Goal: Task Accomplishment & Management: Use online tool/utility

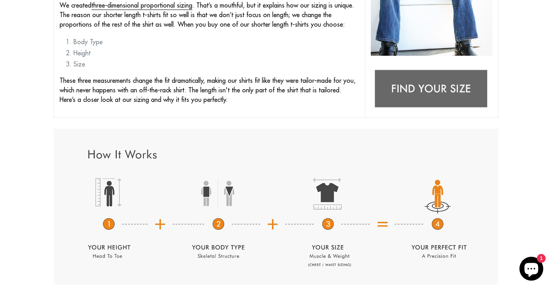
scroll to position [238, 0]
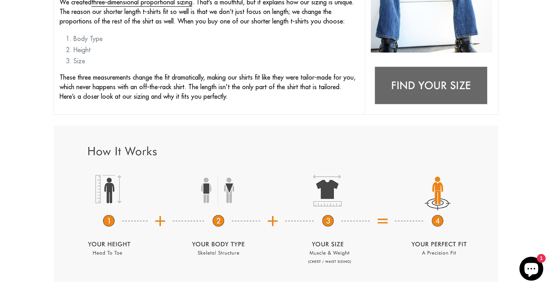
click at [432, 84] on img at bounding box center [432, 86] width 122 height 48
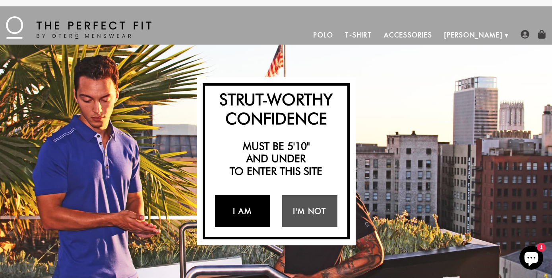
click at [249, 208] on link "I Am" at bounding box center [242, 211] width 55 height 32
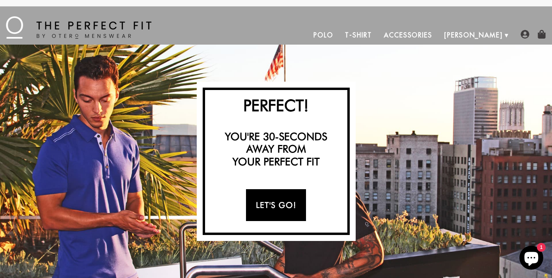
click at [269, 202] on link "Let's Go!" at bounding box center [276, 205] width 60 height 32
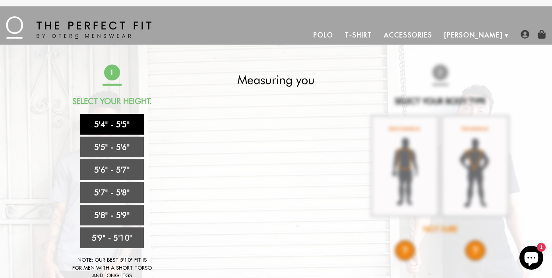
click at [118, 121] on link "5'4" - 5'5"" at bounding box center [112, 124] width 64 height 21
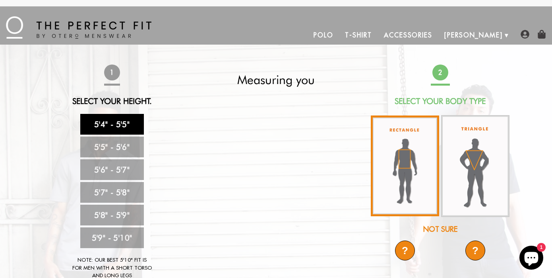
click at [405, 163] on img at bounding box center [405, 165] width 68 height 101
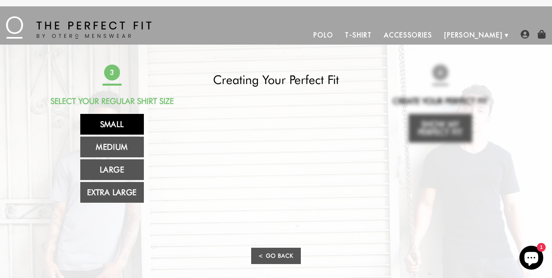
click at [122, 121] on link "Small" at bounding box center [112, 124] width 64 height 21
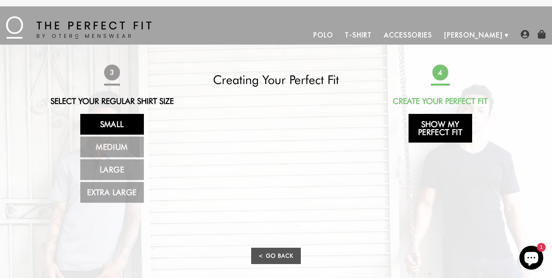
click at [437, 130] on link "Show My Perfect Fit" at bounding box center [441, 128] width 64 height 29
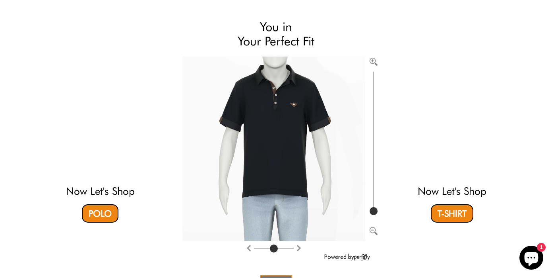
scroll to position [67, 0]
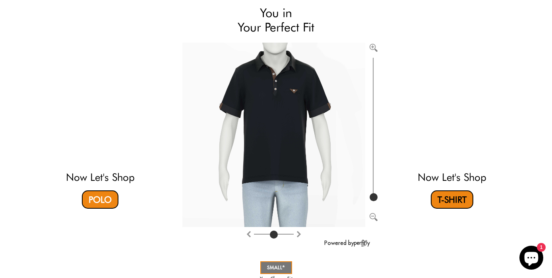
click at [445, 202] on link "T-Shirt" at bounding box center [452, 199] width 43 height 18
